Goal: Task Accomplishment & Management: Use online tool/utility

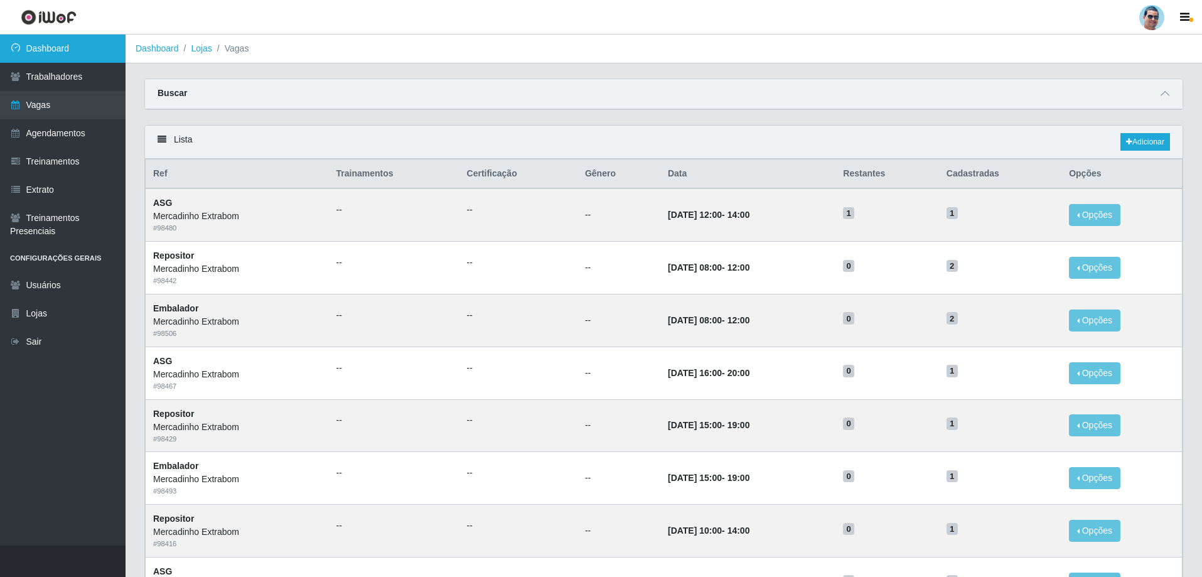
click at [78, 35] on link "Dashboard" at bounding box center [62, 49] width 125 height 28
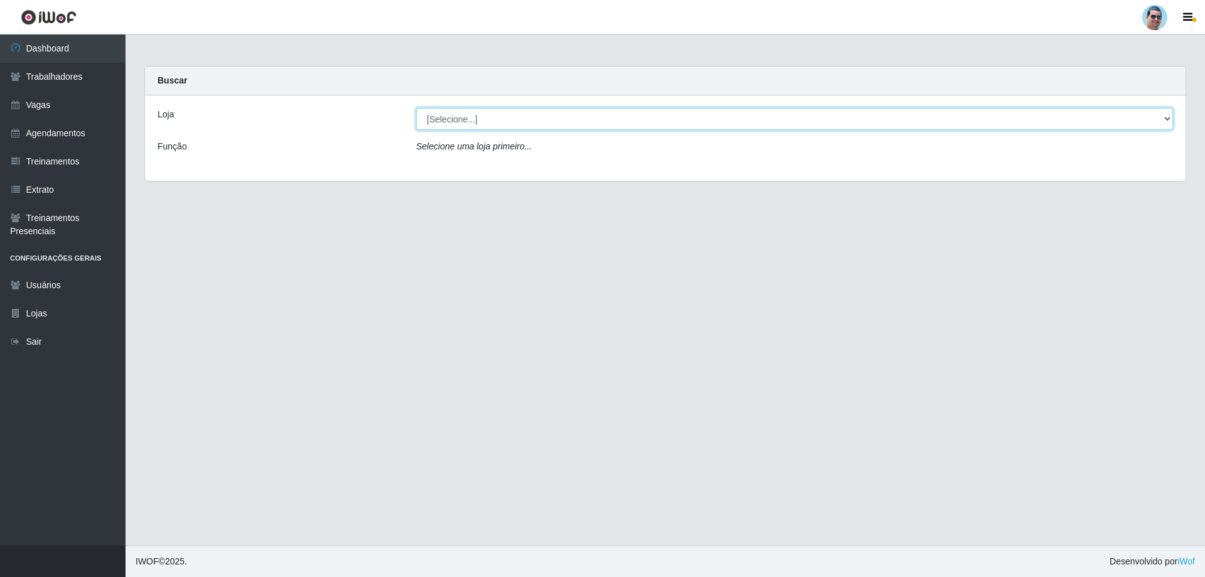
click at [497, 120] on select "[Selecione...] Mercadinho Extrabom" at bounding box center [794, 119] width 757 height 22
select select "175"
click at [416, 108] on select "[Selecione...] Mercadinho Extrabom" at bounding box center [794, 119] width 757 height 22
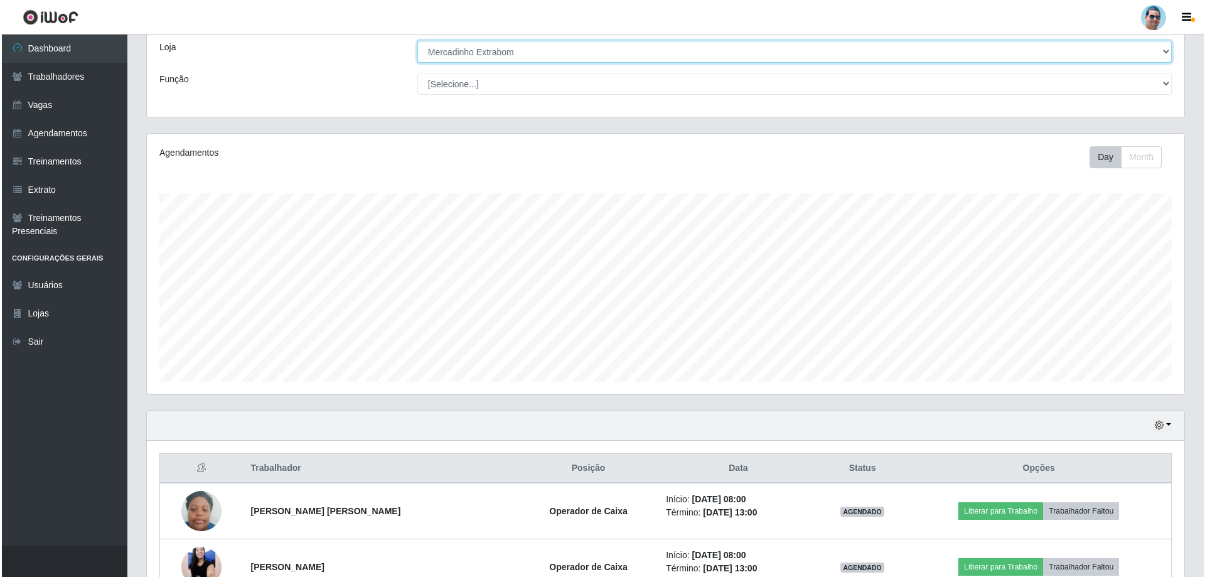
scroll to position [251, 0]
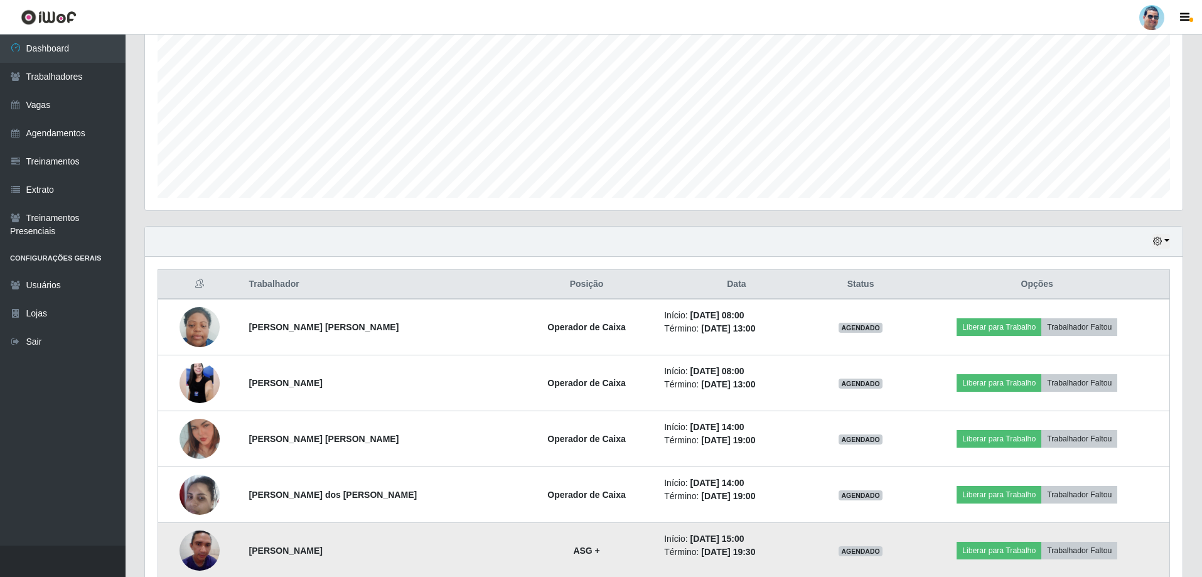
click at [207, 548] on img at bounding box center [199, 549] width 40 height 53
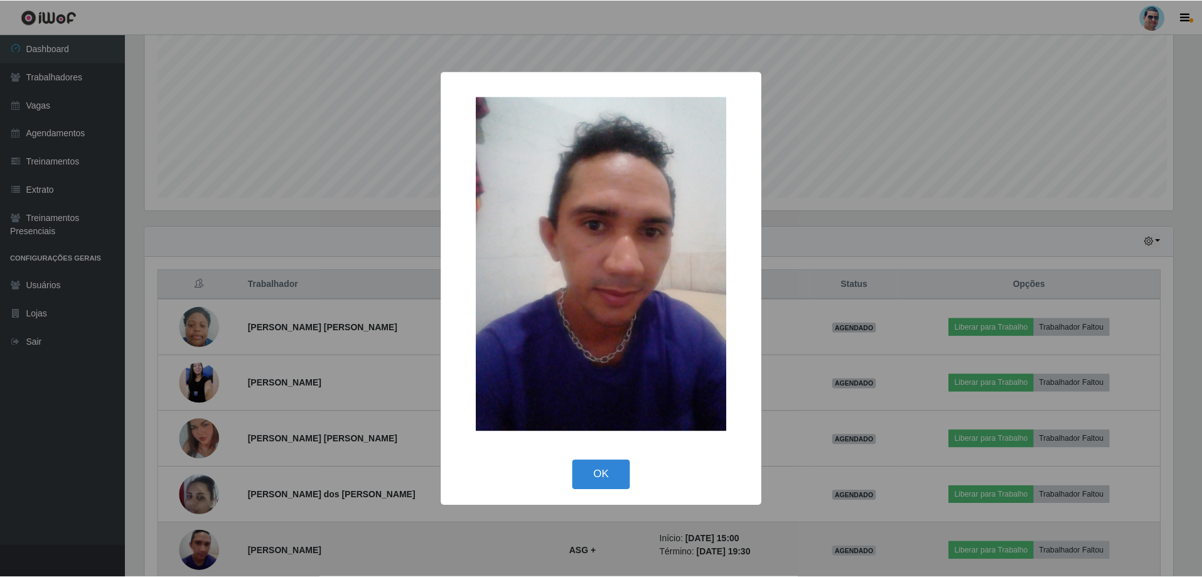
scroll to position [260, 1031]
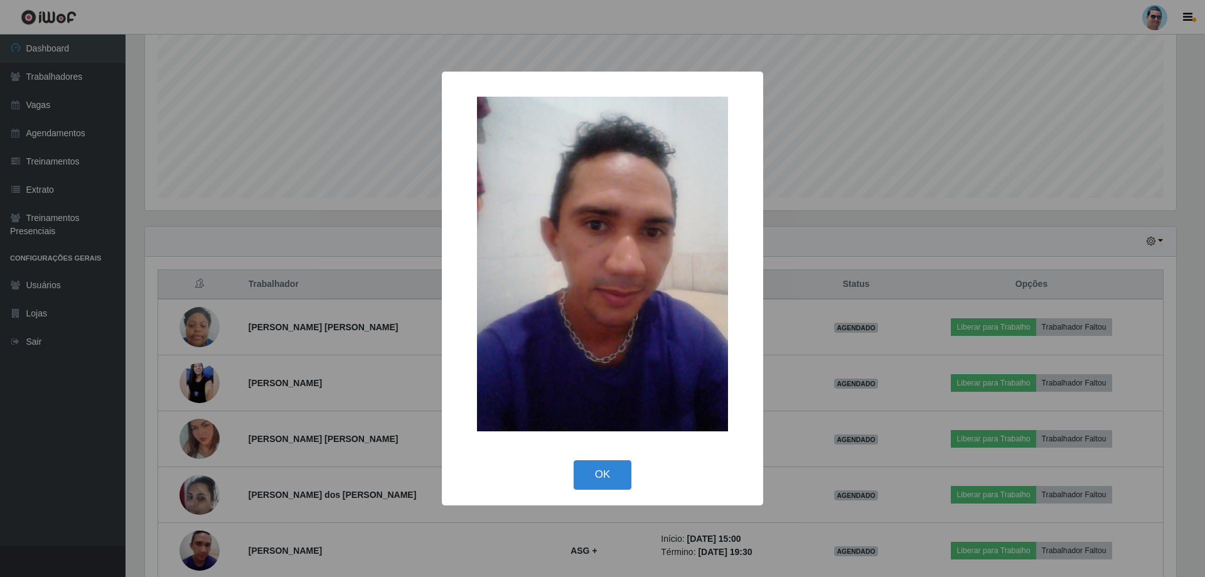
click at [915, 356] on div "× OK Cancel" at bounding box center [602, 288] width 1205 height 577
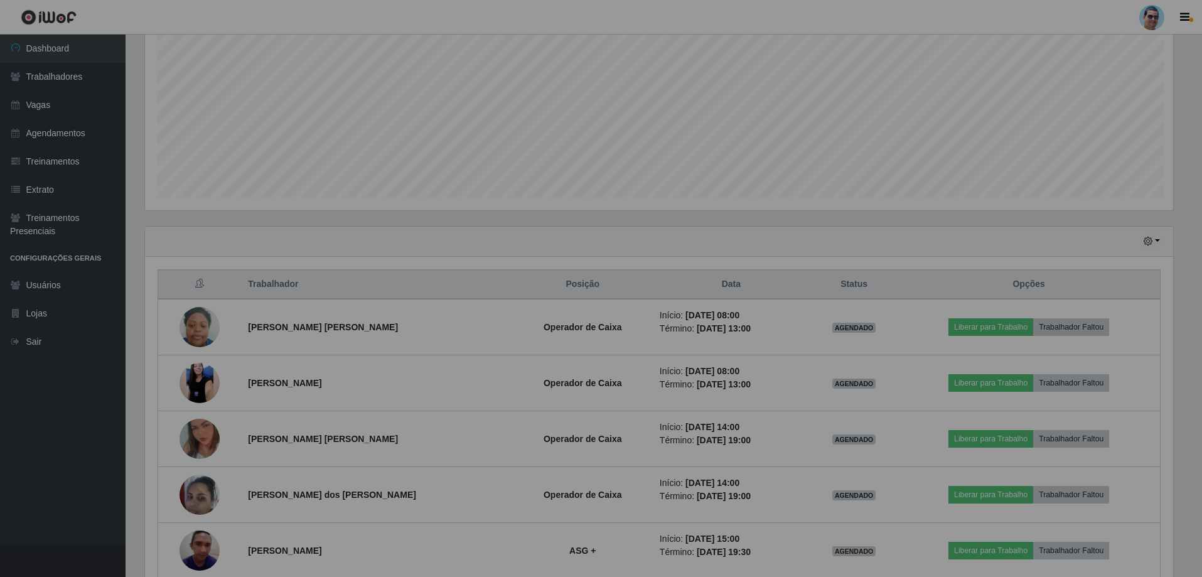
scroll to position [260, 1037]
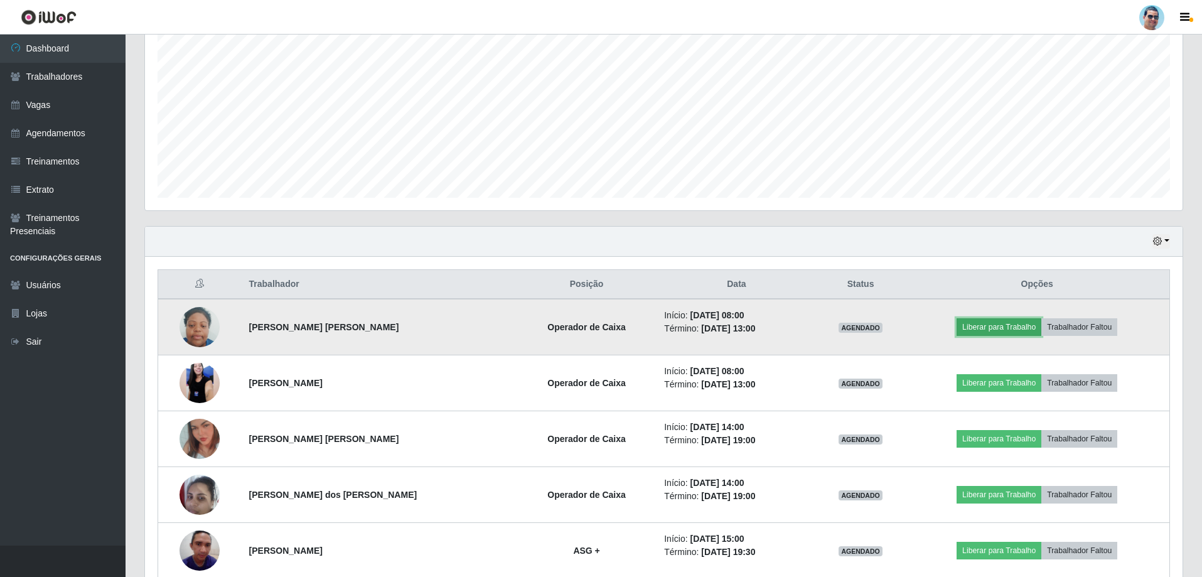
click at [1008, 327] on button "Liberar para Trabalho" at bounding box center [998, 327] width 85 height 18
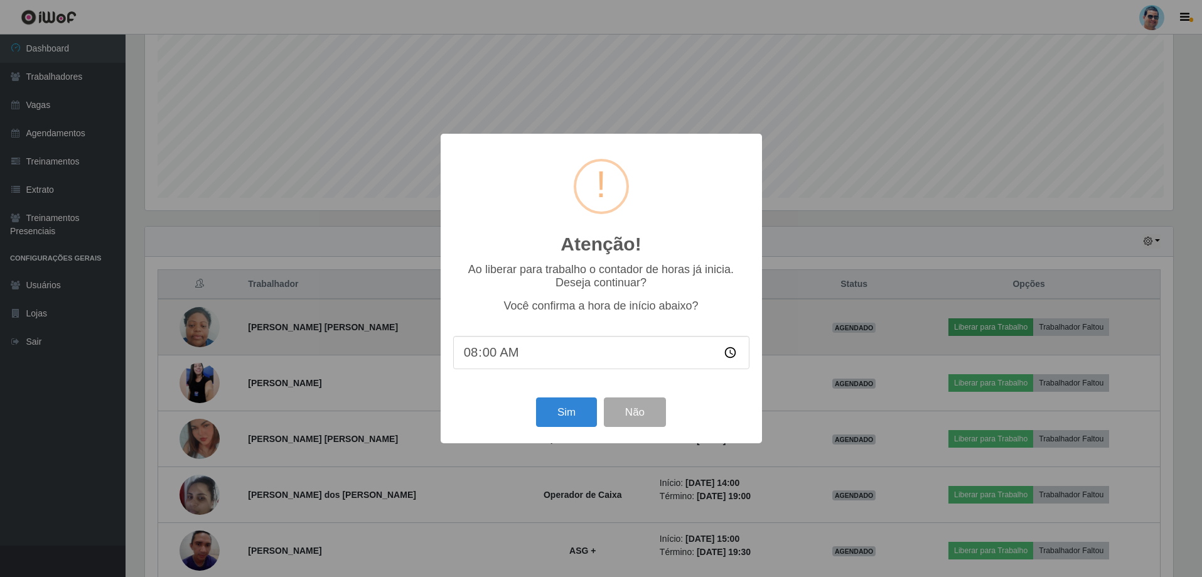
scroll to position [260, 1031]
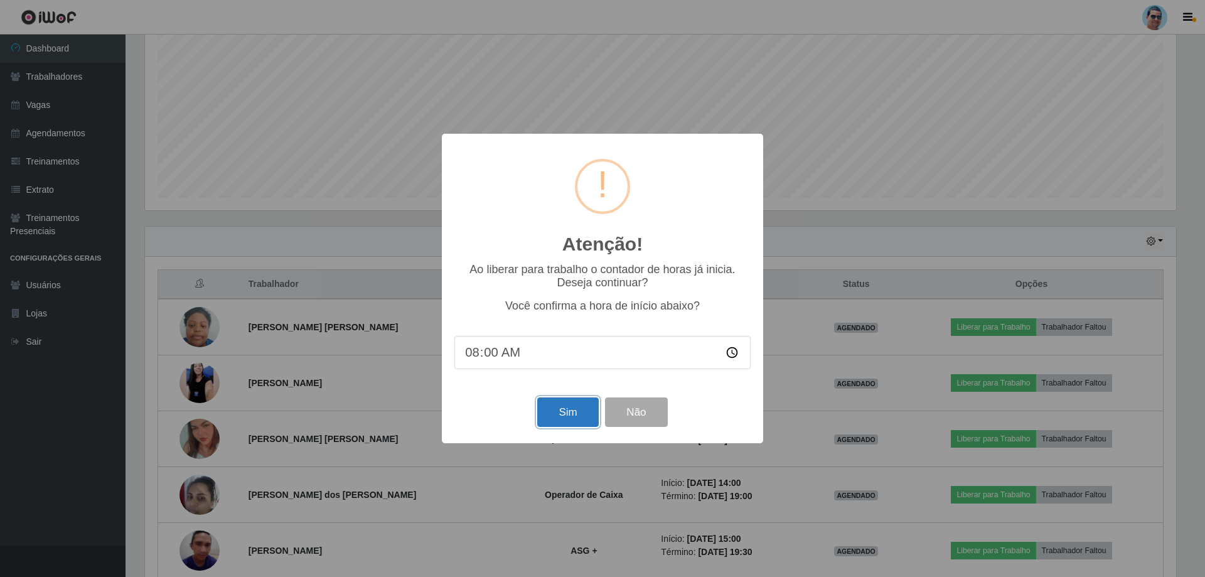
click at [588, 413] on button "Sim" at bounding box center [567, 411] width 61 height 29
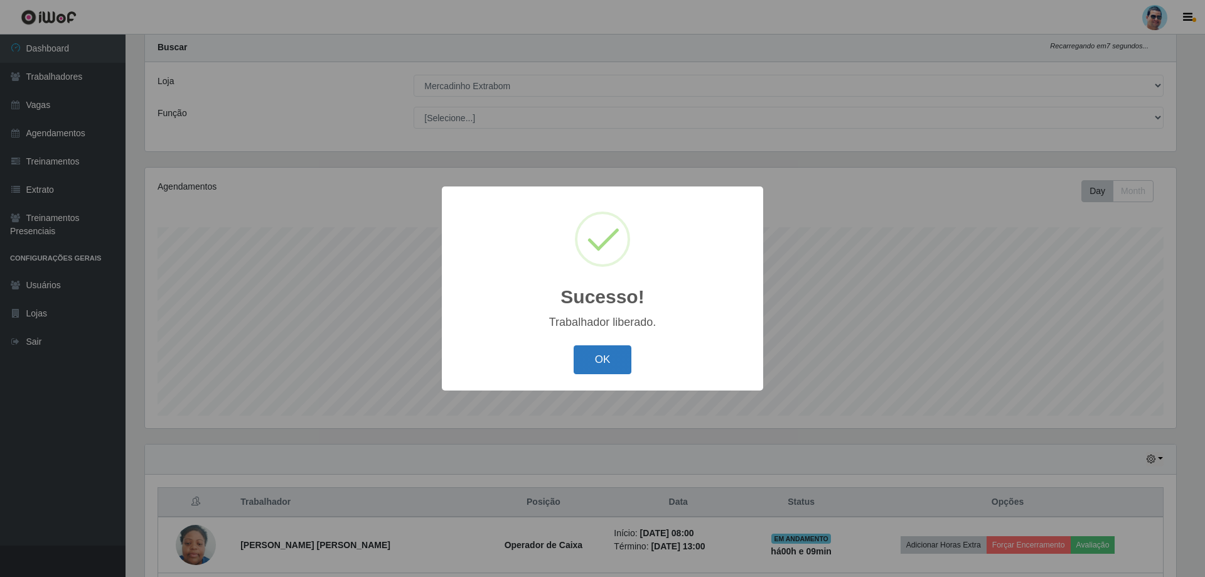
click at [592, 350] on button "OK" at bounding box center [602, 359] width 58 height 29
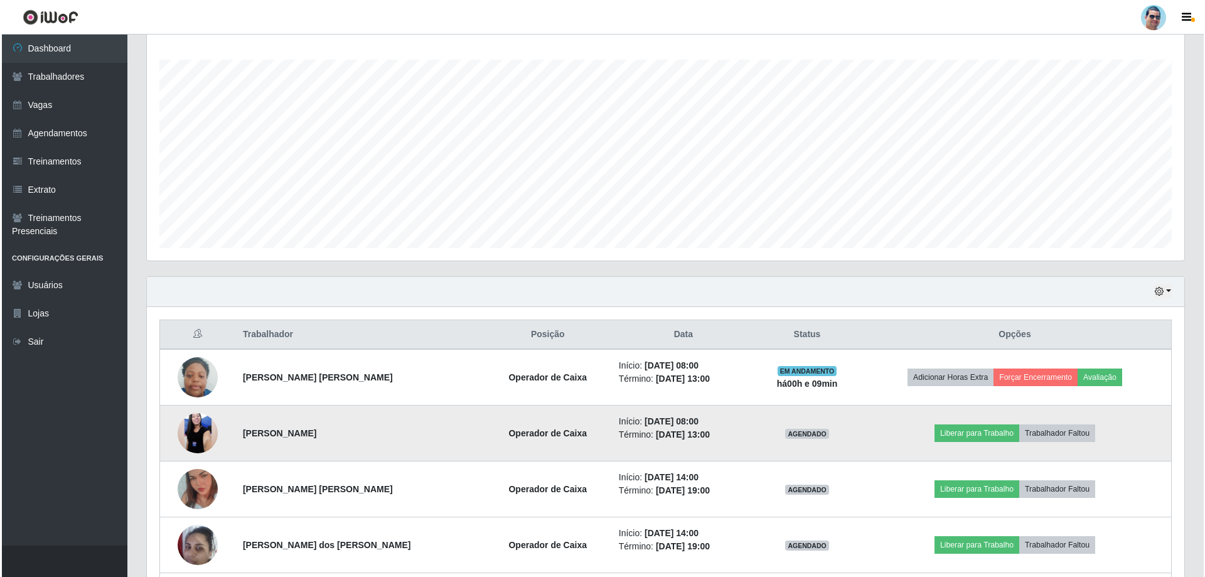
scroll to position [221, 0]
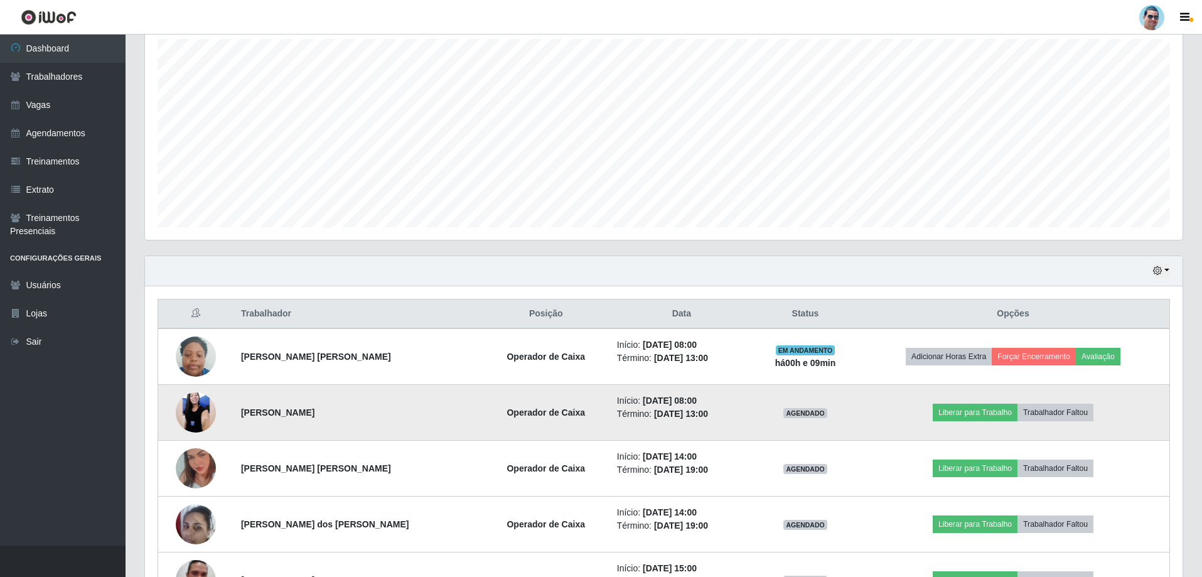
click at [201, 420] on img at bounding box center [196, 412] width 40 height 89
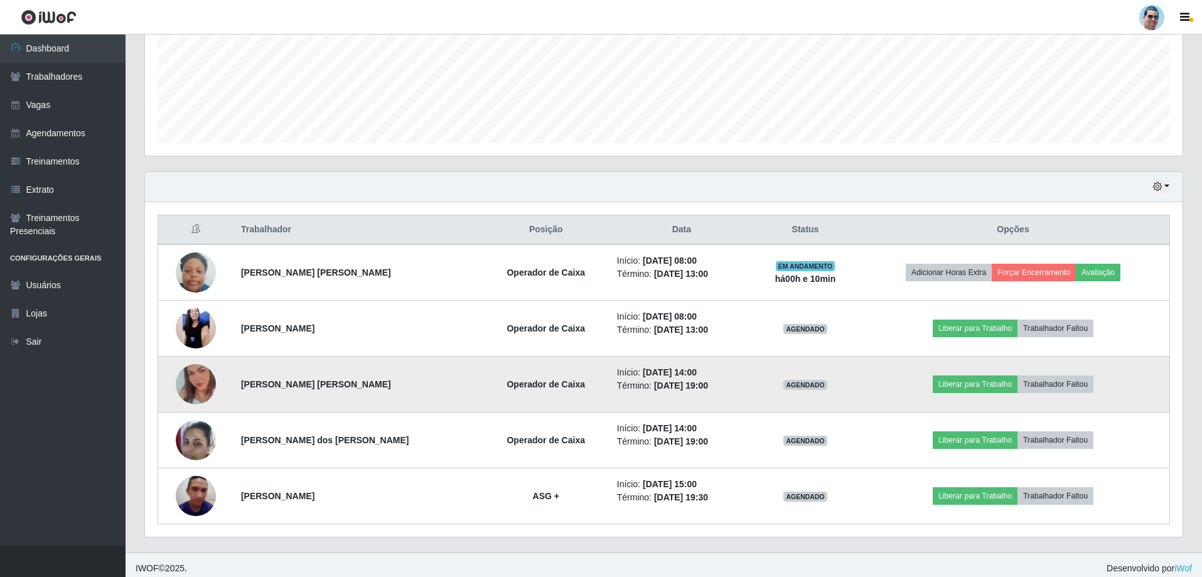
scroll to position [312, 0]
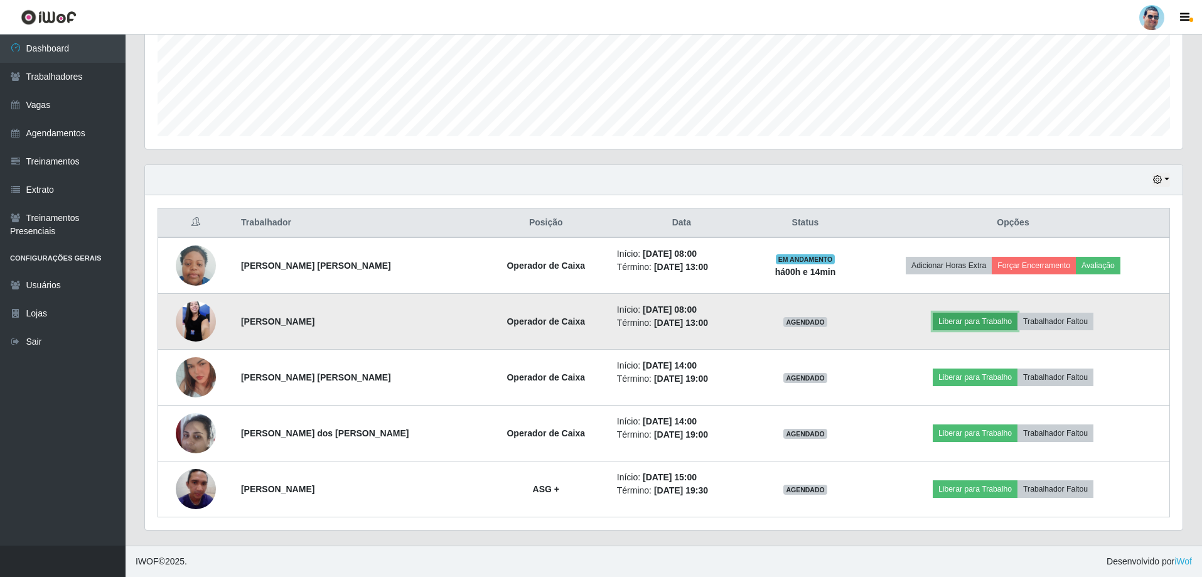
click at [961, 317] on button "Liberar para Trabalho" at bounding box center [974, 321] width 85 height 18
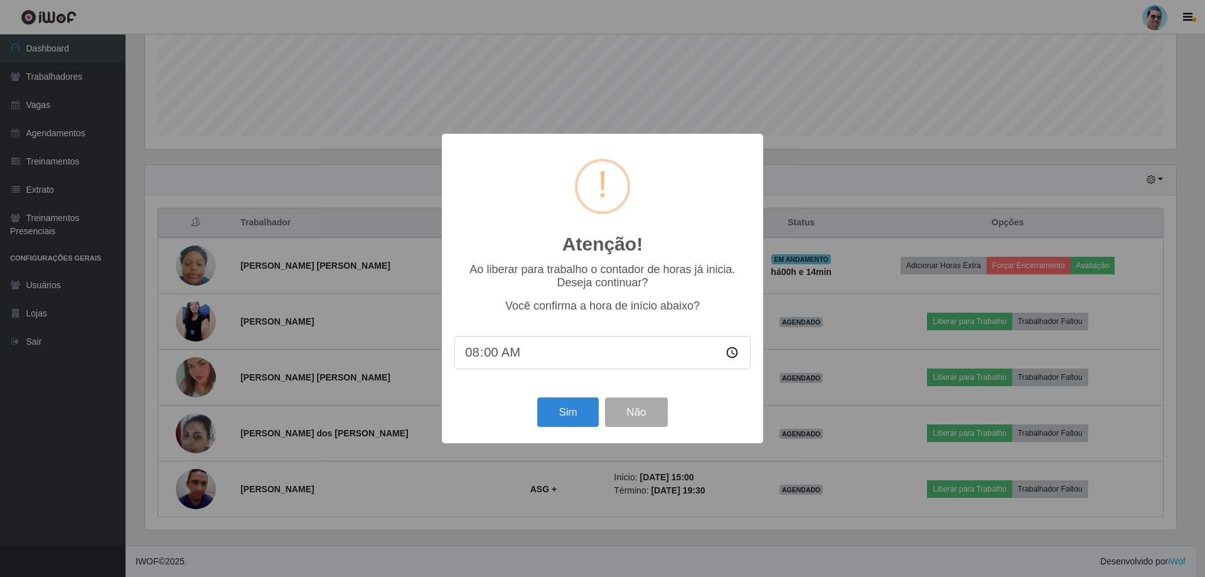
click at [481, 356] on input "08:00" at bounding box center [602, 352] width 296 height 33
click at [497, 355] on input "08:00" at bounding box center [602, 352] width 296 height 33
click at [494, 355] on input "08:00" at bounding box center [602, 352] width 296 height 33
type input "08:14"
click at [558, 415] on button "Sim" at bounding box center [567, 411] width 61 height 29
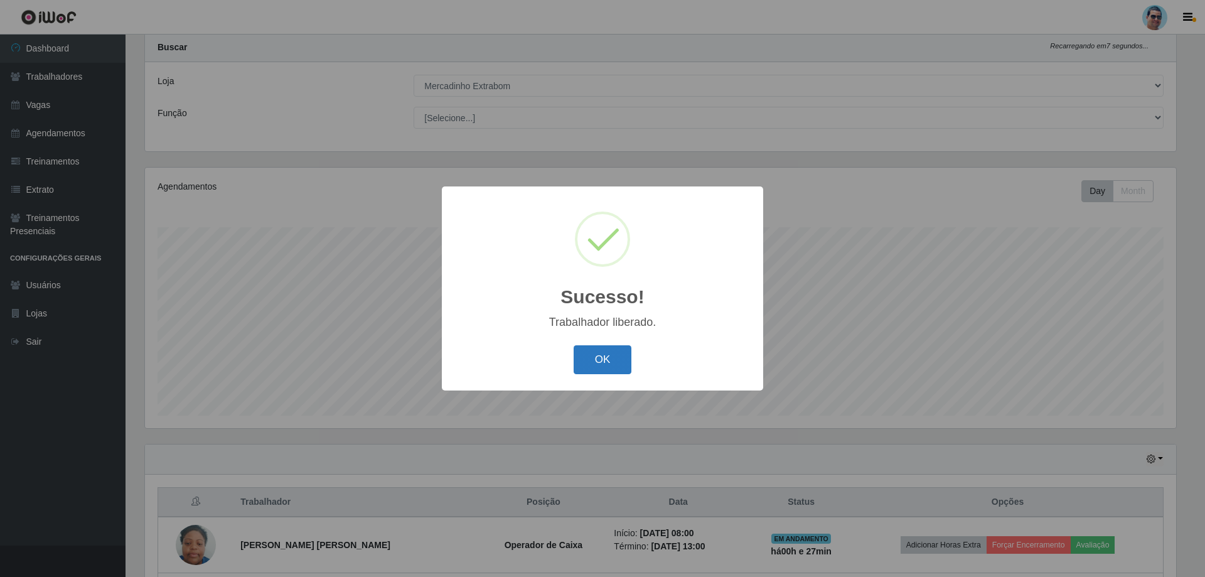
click at [610, 360] on button "OK" at bounding box center [602, 359] width 58 height 29
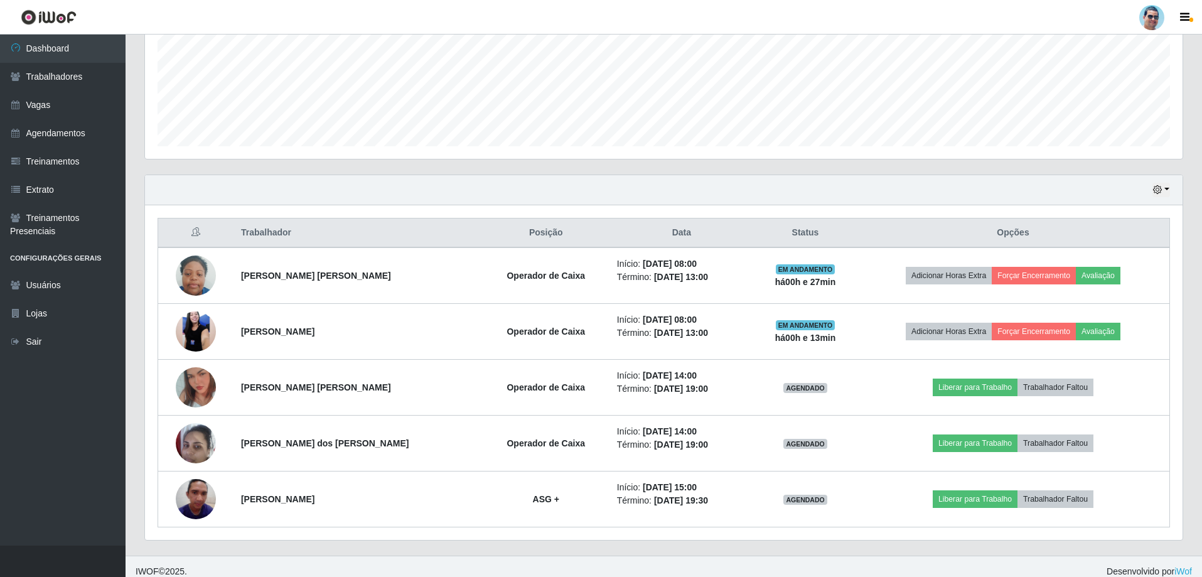
scroll to position [312, 0]
